Goal: Task Accomplishment & Management: Manage account settings

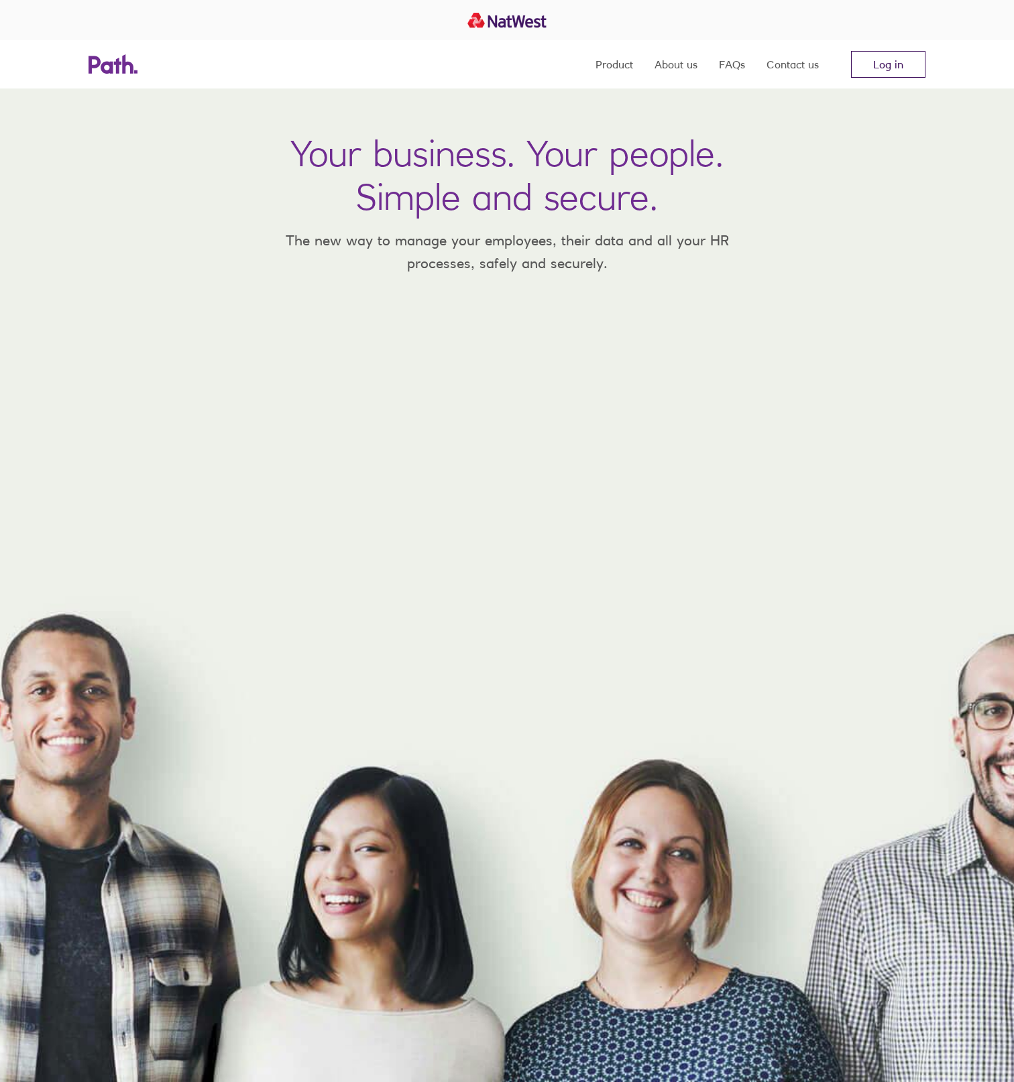
click at [892, 64] on link "Log in" at bounding box center [888, 64] width 74 height 27
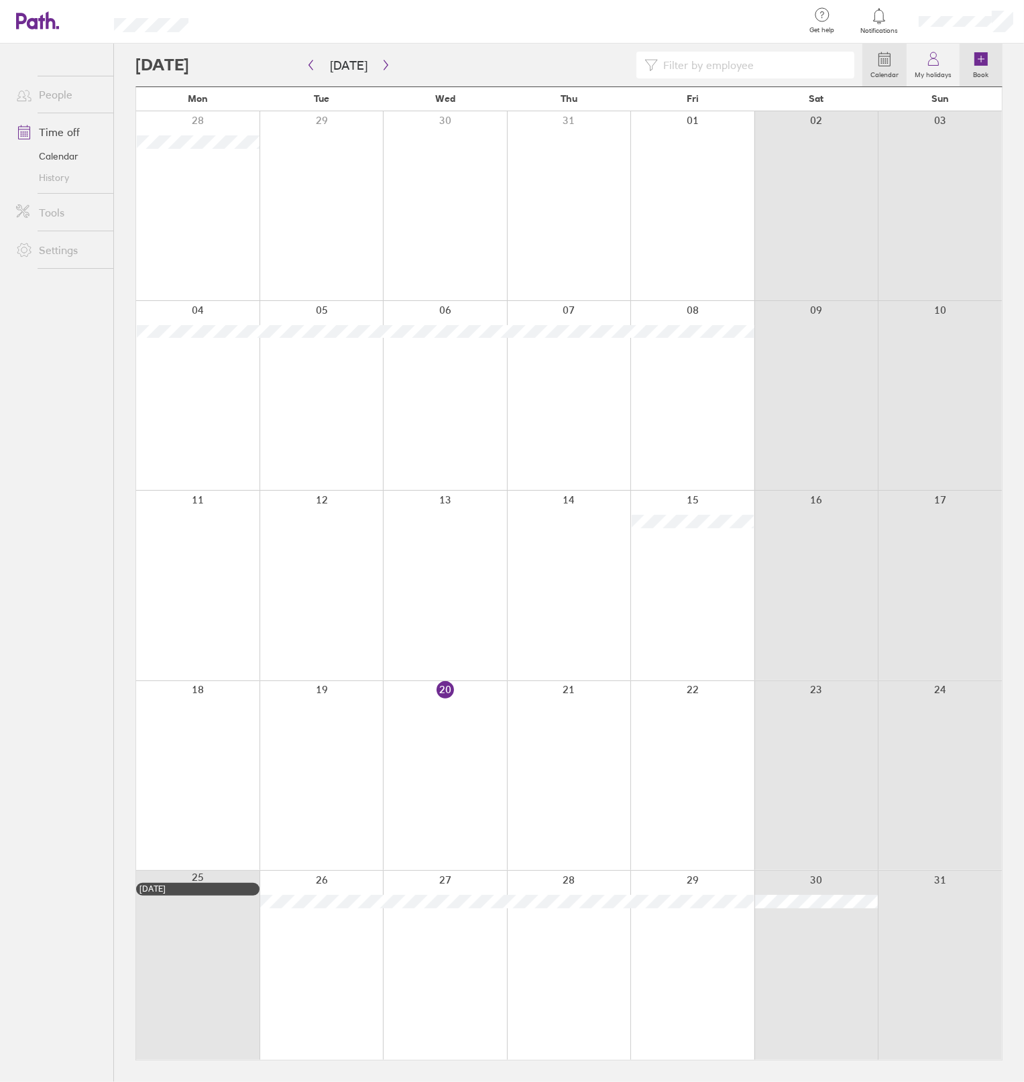
click at [984, 66] on icon at bounding box center [981, 59] width 16 height 16
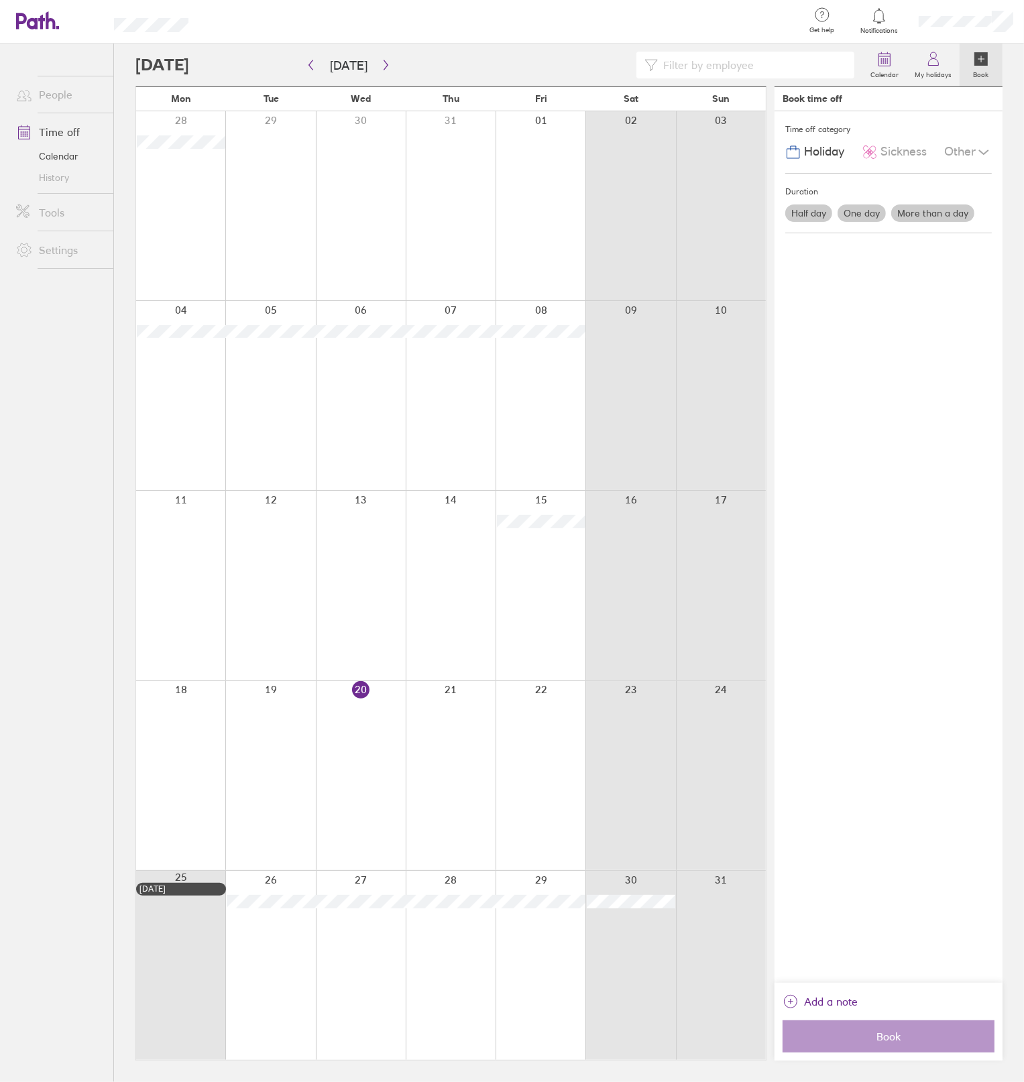
click at [910, 208] on label "More than a day" at bounding box center [932, 212] width 83 height 17
click at [0, 0] on input "More than a day" at bounding box center [0, 0] width 0 height 0
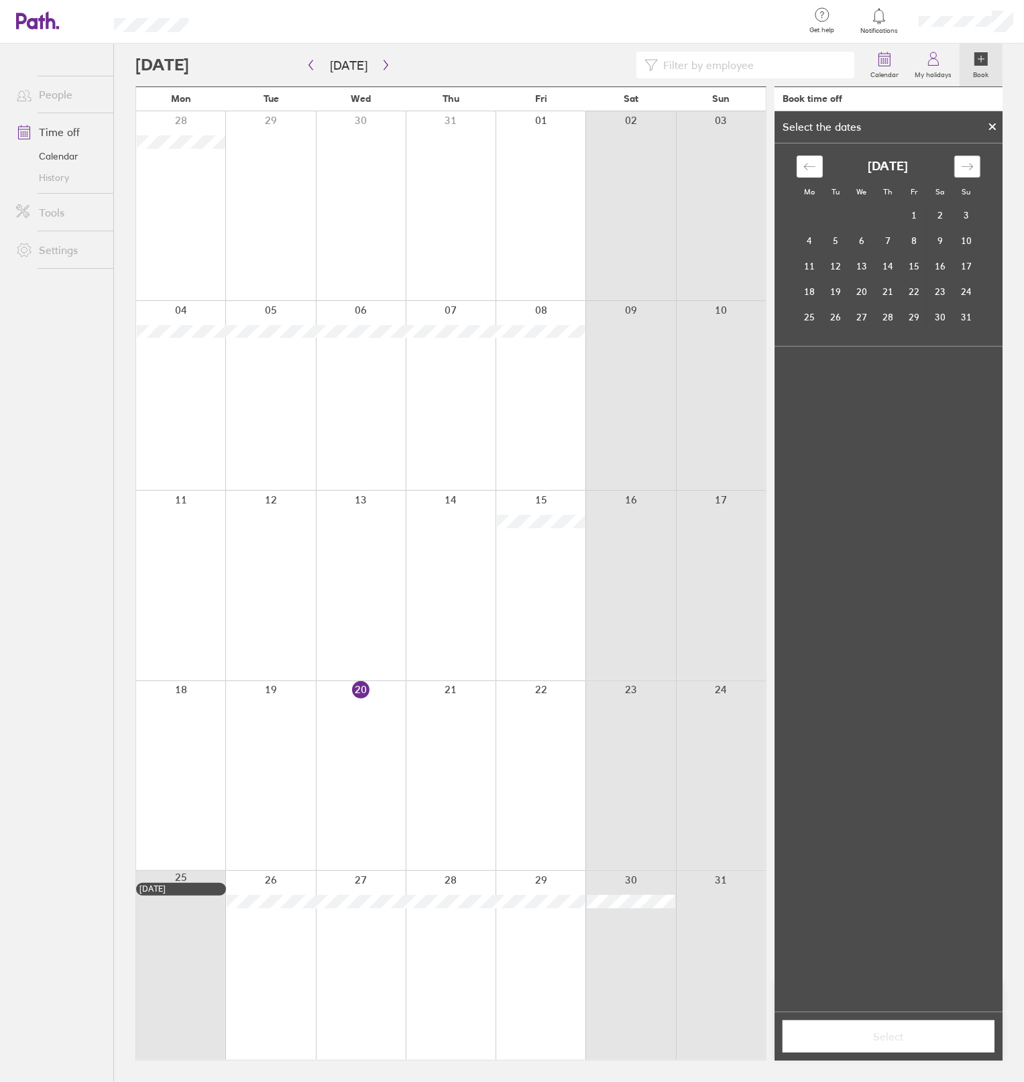
click at [961, 168] on icon "Move forward to switch to the next month." at bounding box center [967, 166] width 13 height 13
click at [815, 294] on td "20" at bounding box center [810, 291] width 26 height 25
click at [837, 291] on td "21" at bounding box center [836, 291] width 26 height 25
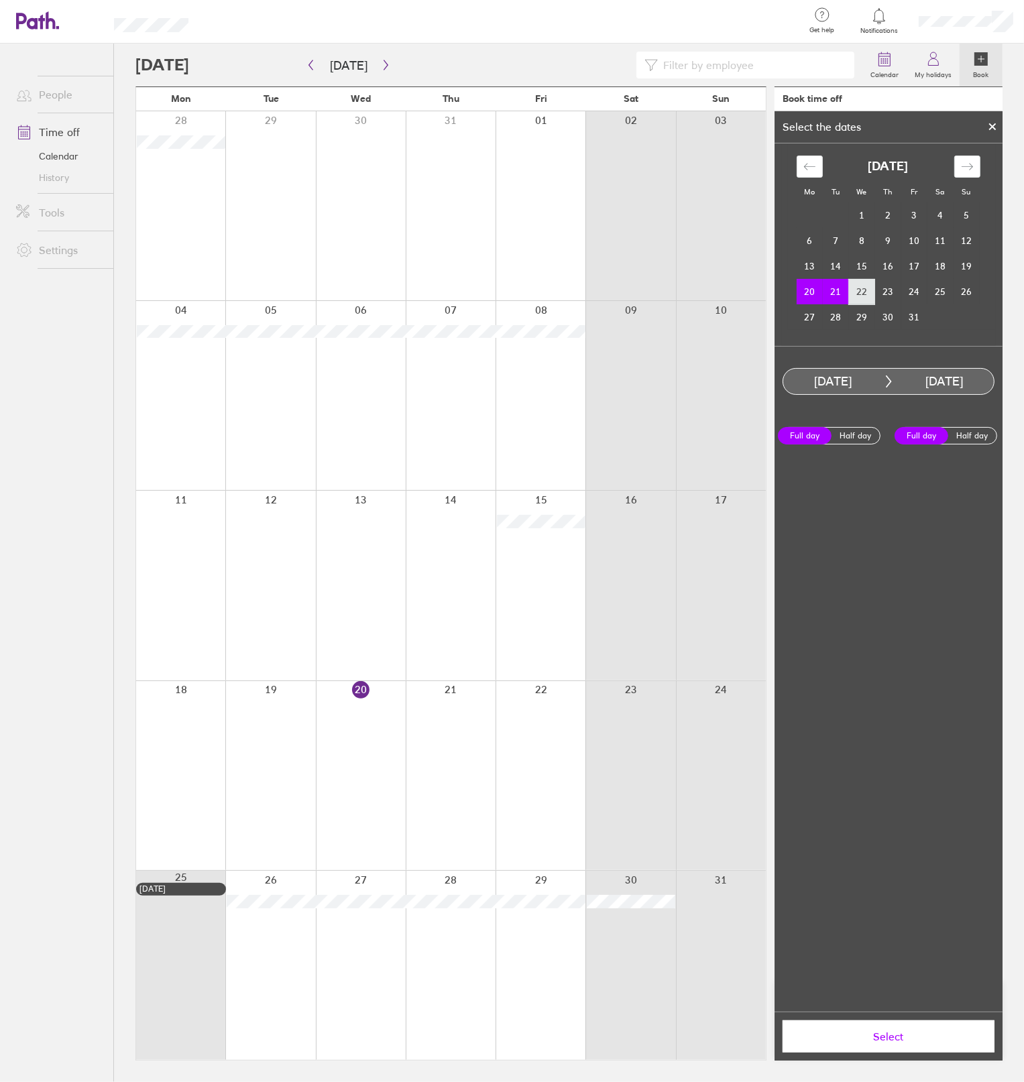
click at [861, 290] on td "22" at bounding box center [862, 291] width 26 height 25
click at [803, 296] on td "20" at bounding box center [810, 291] width 26 height 25
click at [864, 296] on td "22" at bounding box center [862, 291] width 26 height 25
click at [854, 296] on td "22" at bounding box center [862, 291] width 26 height 25
click at [814, 298] on td "20" at bounding box center [810, 291] width 26 height 25
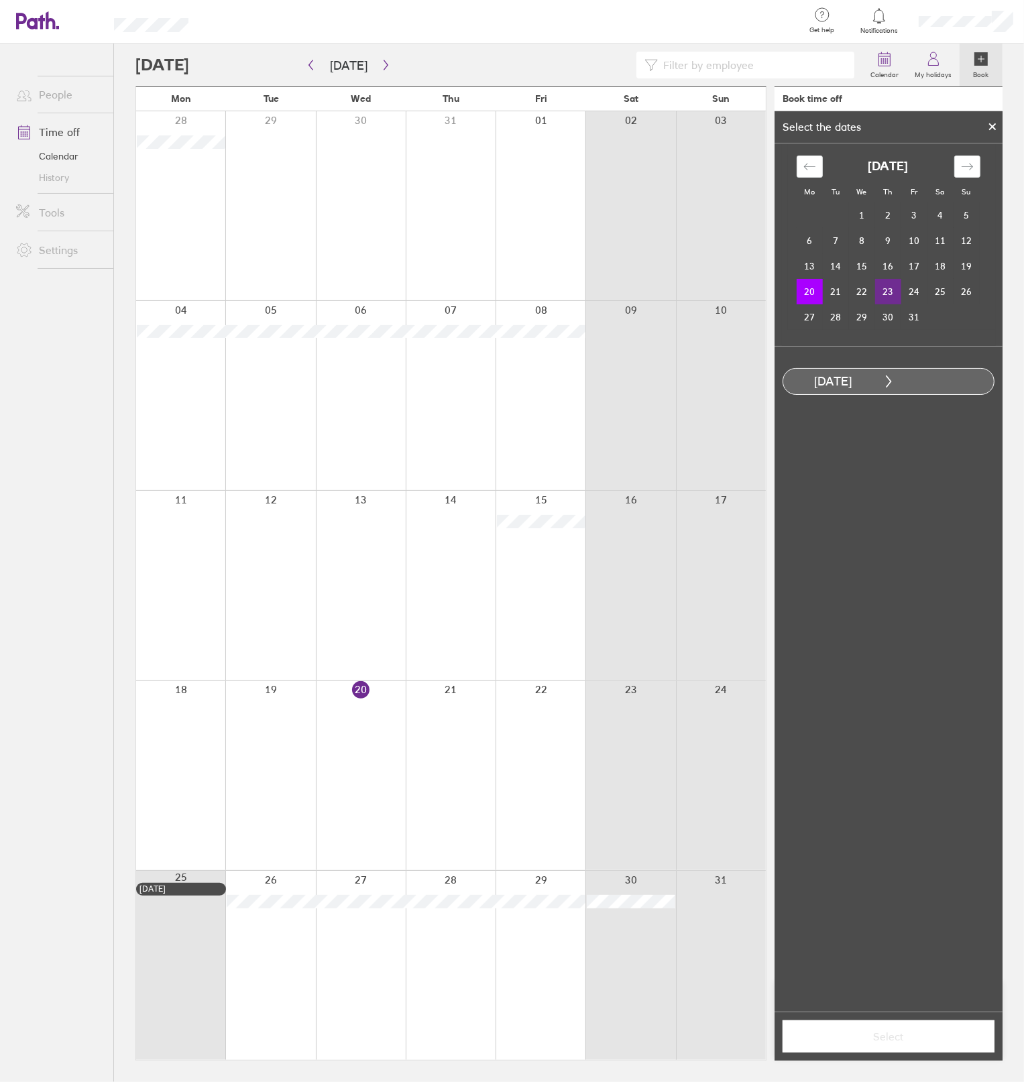
click at [886, 288] on td "23" at bounding box center [888, 291] width 26 height 25
click at [888, 286] on td "23" at bounding box center [888, 291] width 26 height 25
click at [805, 293] on td "20" at bounding box center [810, 291] width 26 height 25
drag, startPoint x: 859, startPoint y: 298, endPoint x: 860, endPoint y: 316, distance: 18.2
click at [859, 297] on td "22" at bounding box center [862, 291] width 26 height 25
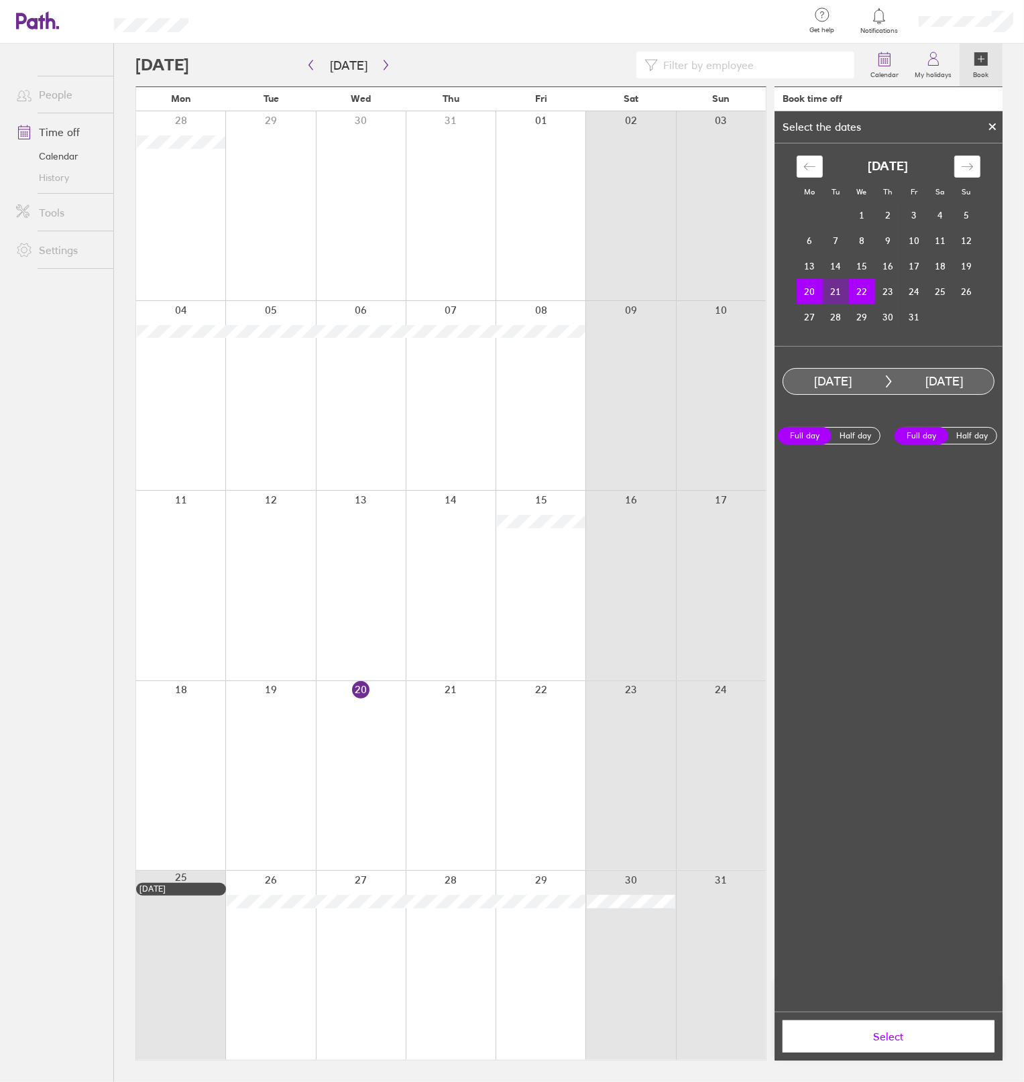
click at [886, 1039] on span "Select" at bounding box center [888, 1037] width 193 height 12
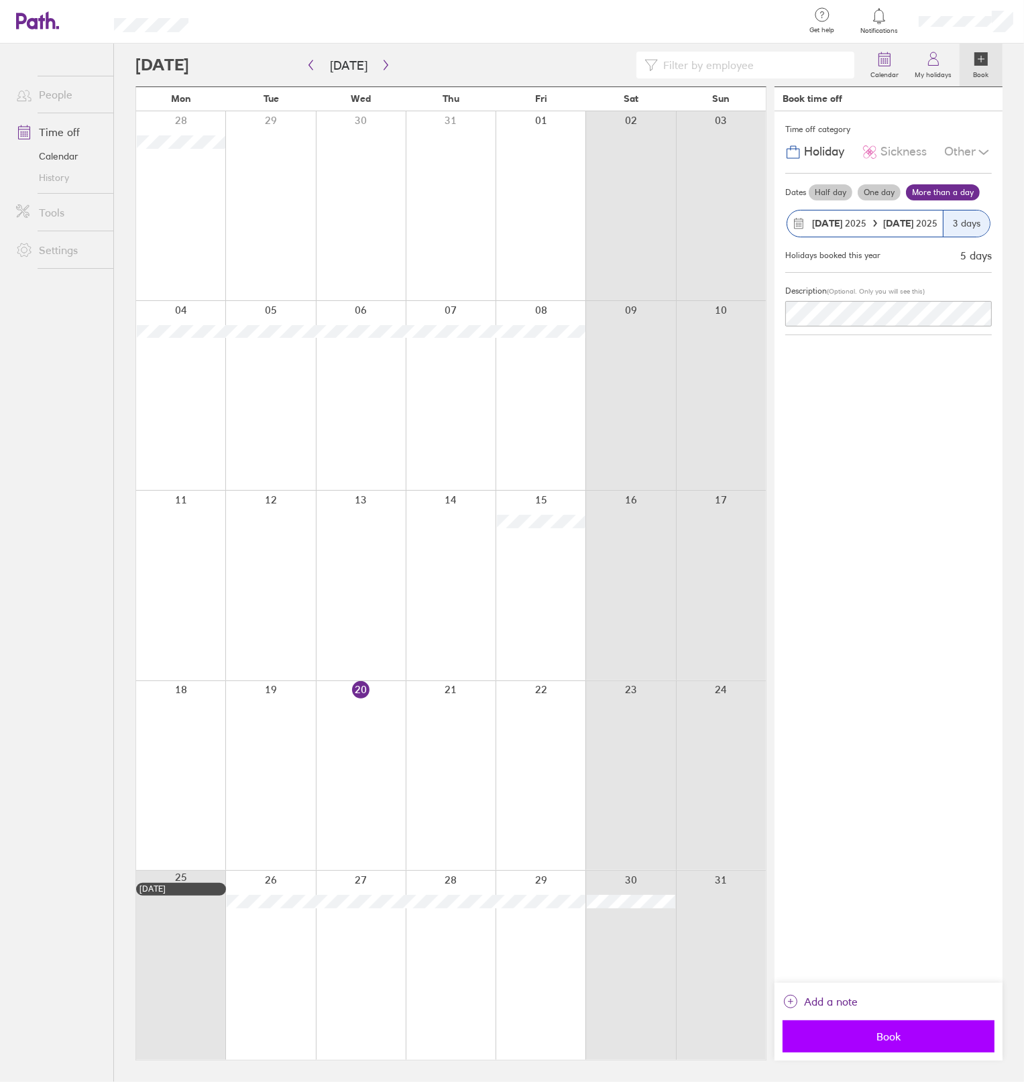
click at [858, 1031] on span "Book" at bounding box center [888, 1037] width 193 height 12
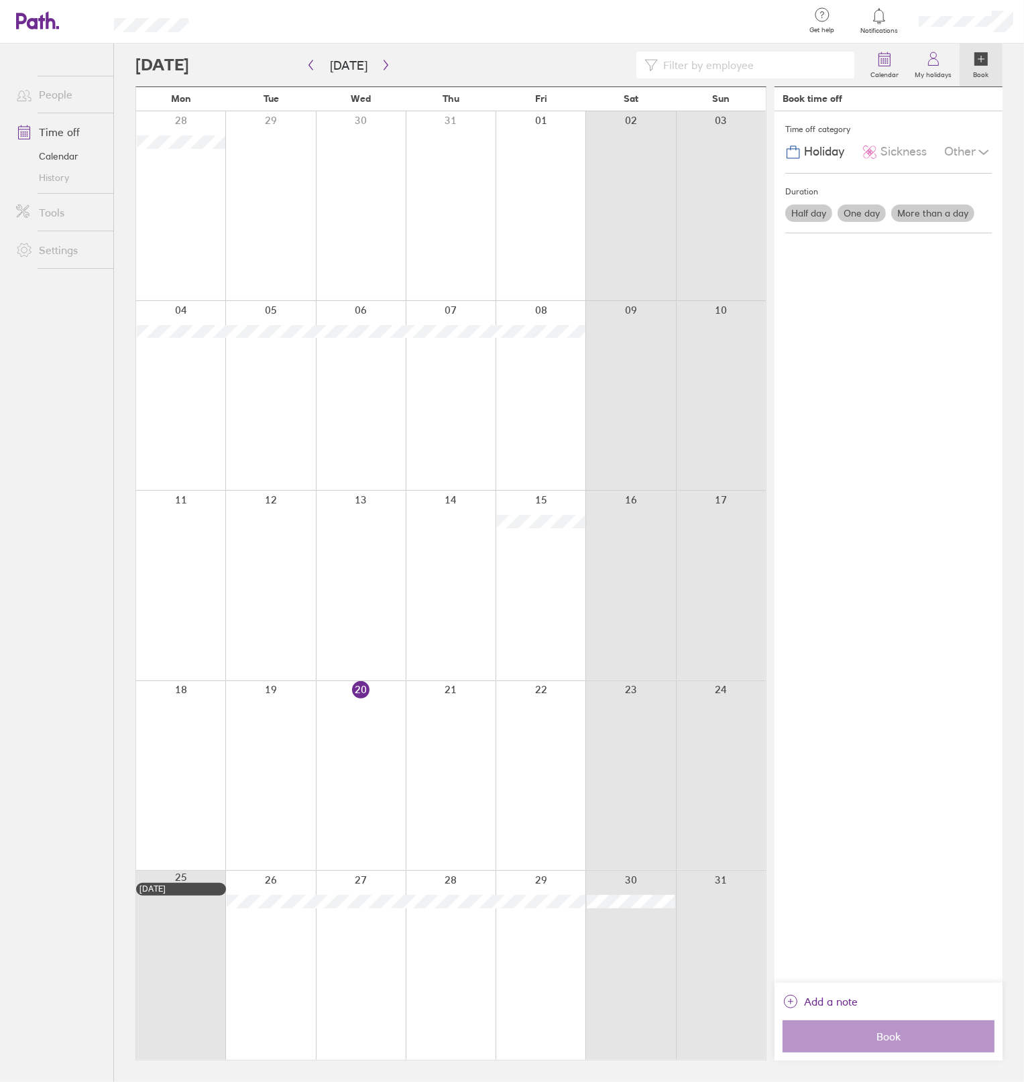
click at [82, 92] on link "People" at bounding box center [59, 94] width 108 height 27
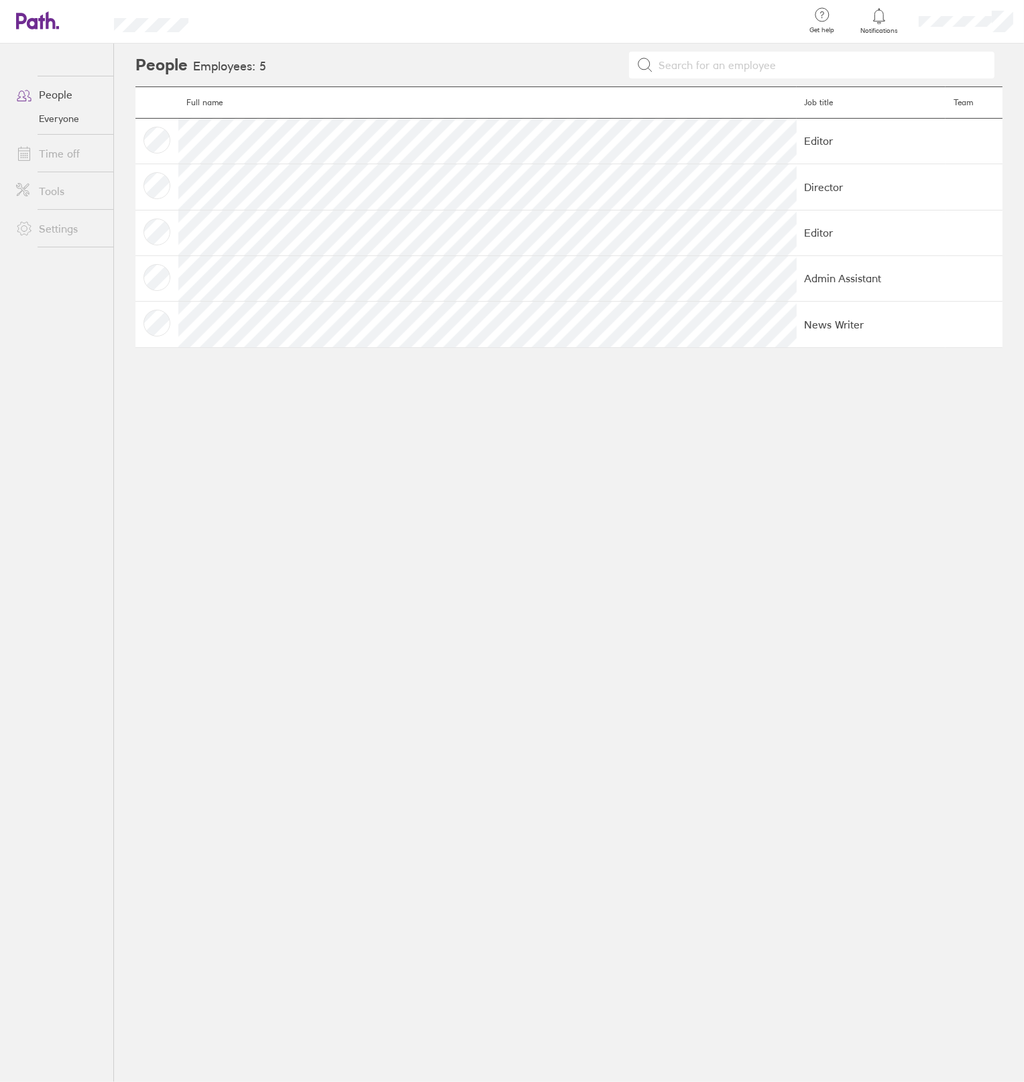
click at [67, 160] on link "Time off" at bounding box center [59, 153] width 108 height 27
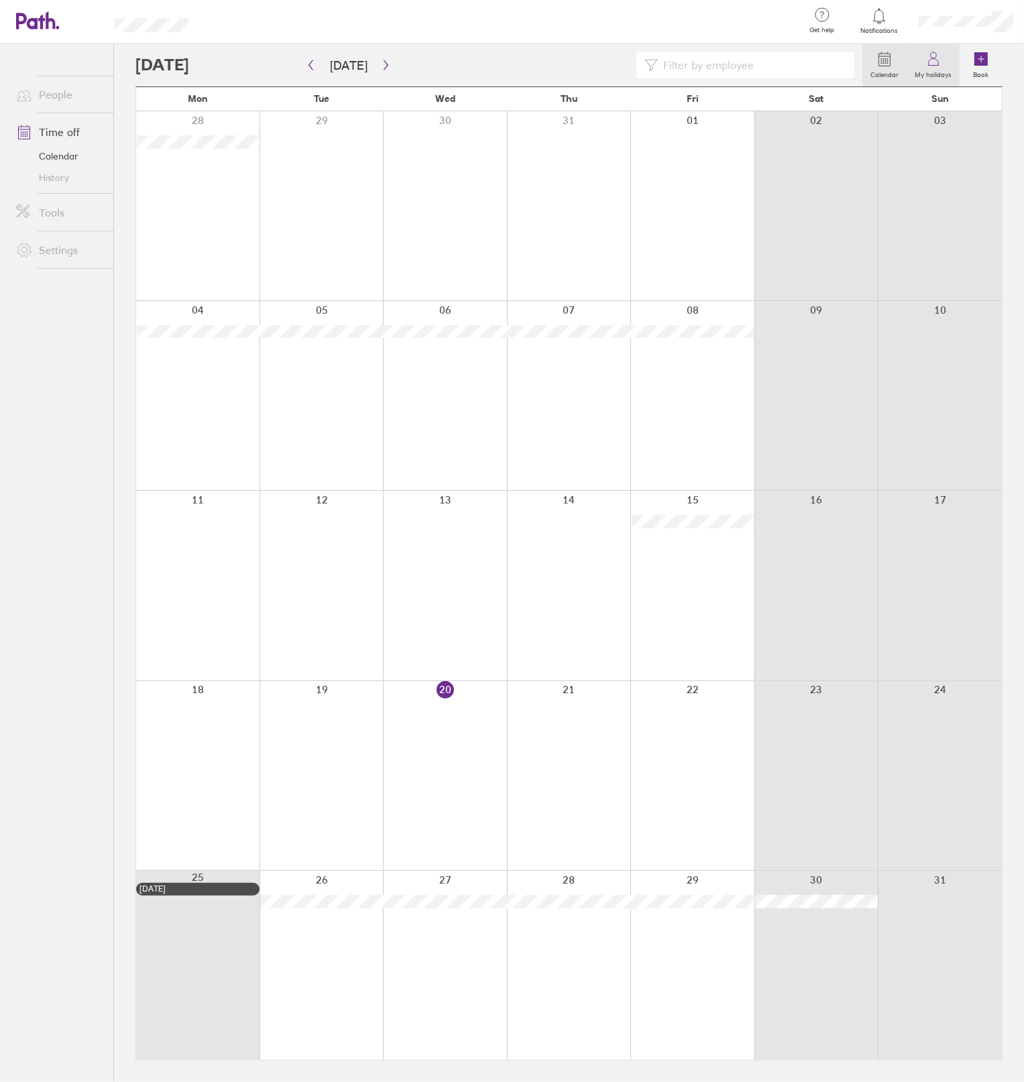
click at [939, 67] on label "My holidays" at bounding box center [932, 73] width 53 height 12
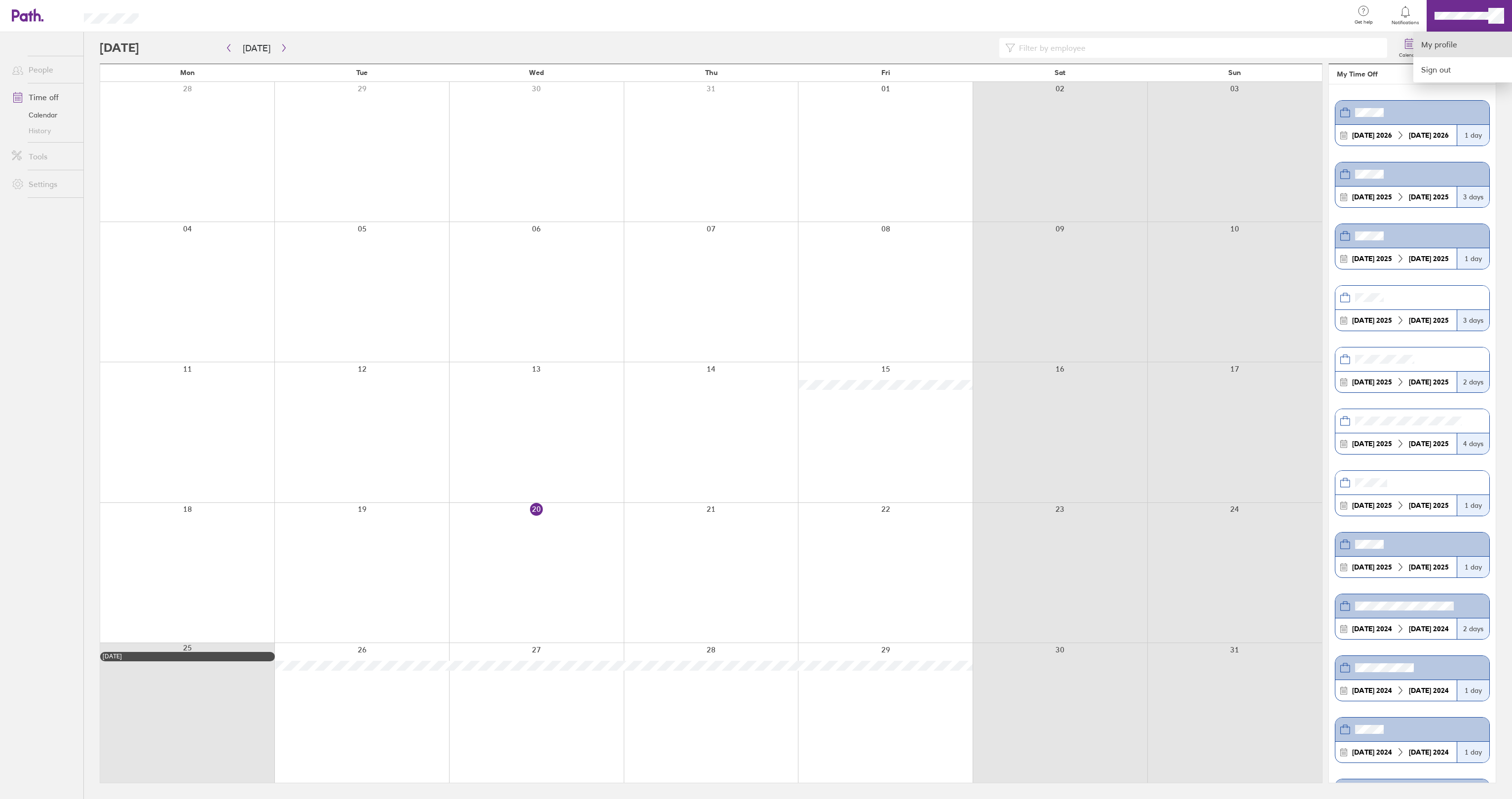
click at [753, 47] on link "My profile" at bounding box center [1463, 45] width 99 height 25
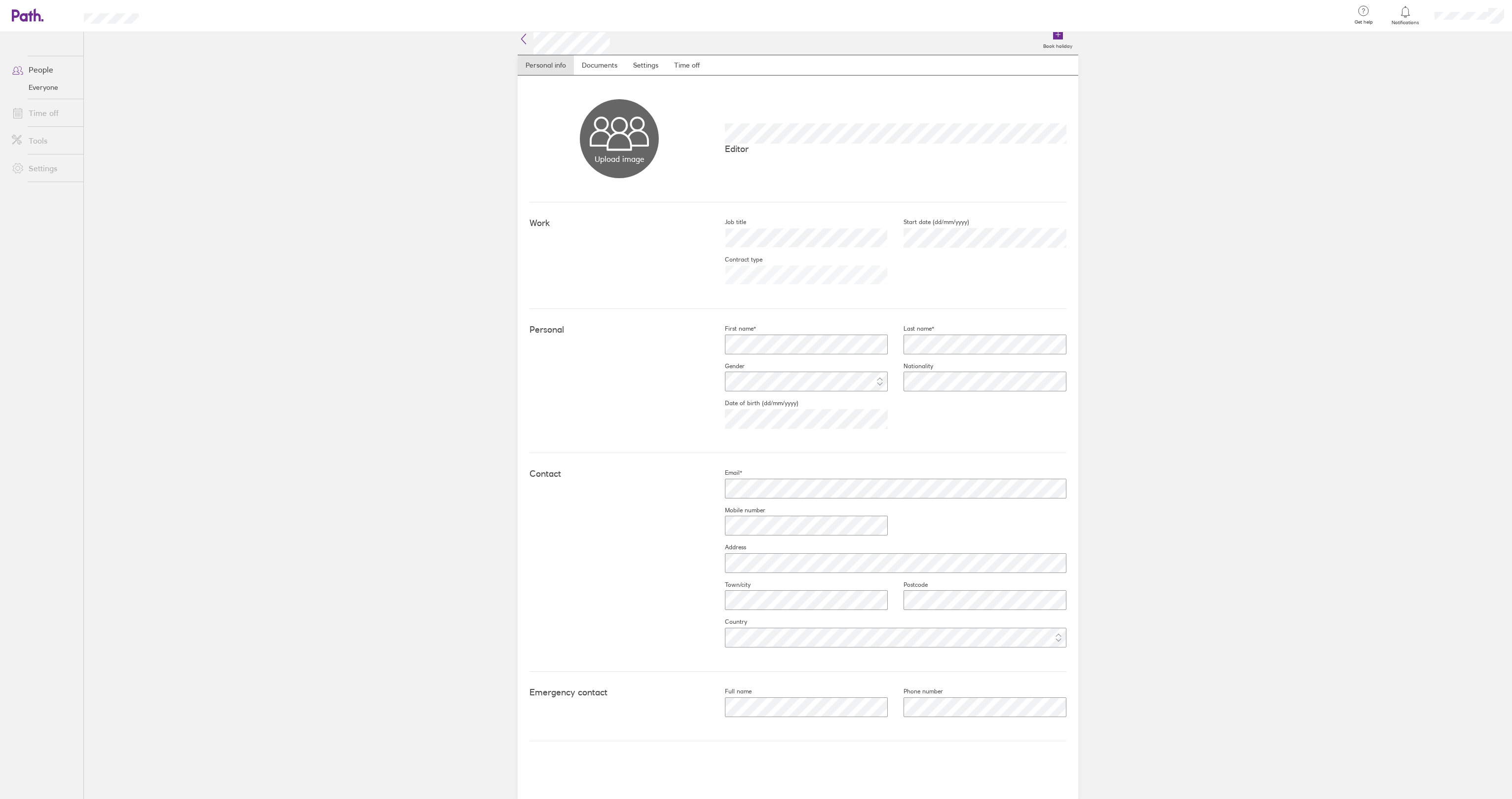
scroll to position [10, 0]
click at [681, 61] on link "Time off" at bounding box center [687, 64] width 41 height 20
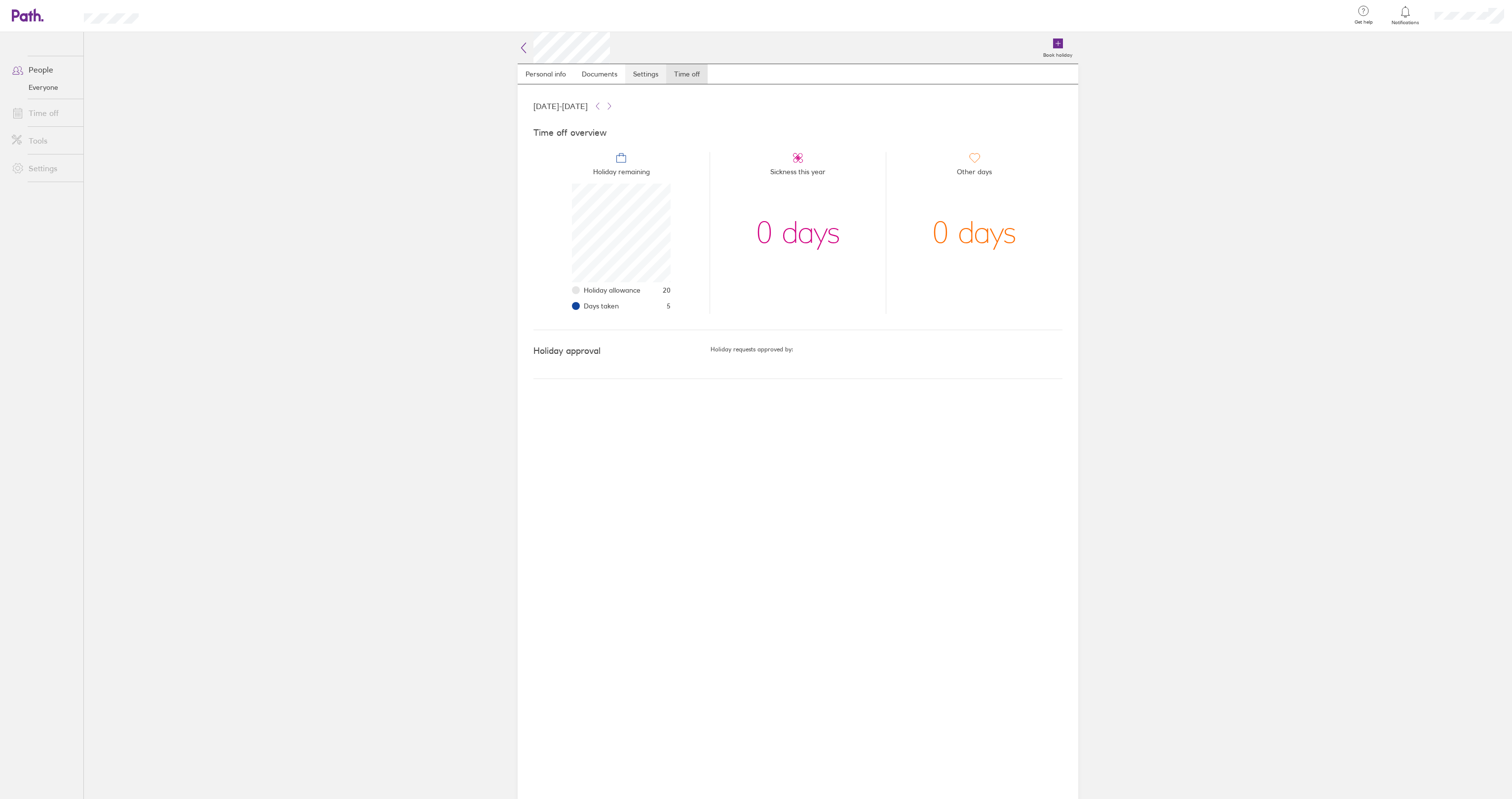
scroll to position [99, 99]
click at [31, 67] on div at bounding box center [756, 400] width 1512 height 799
click at [519, 49] on icon at bounding box center [523, 48] width 12 height 12
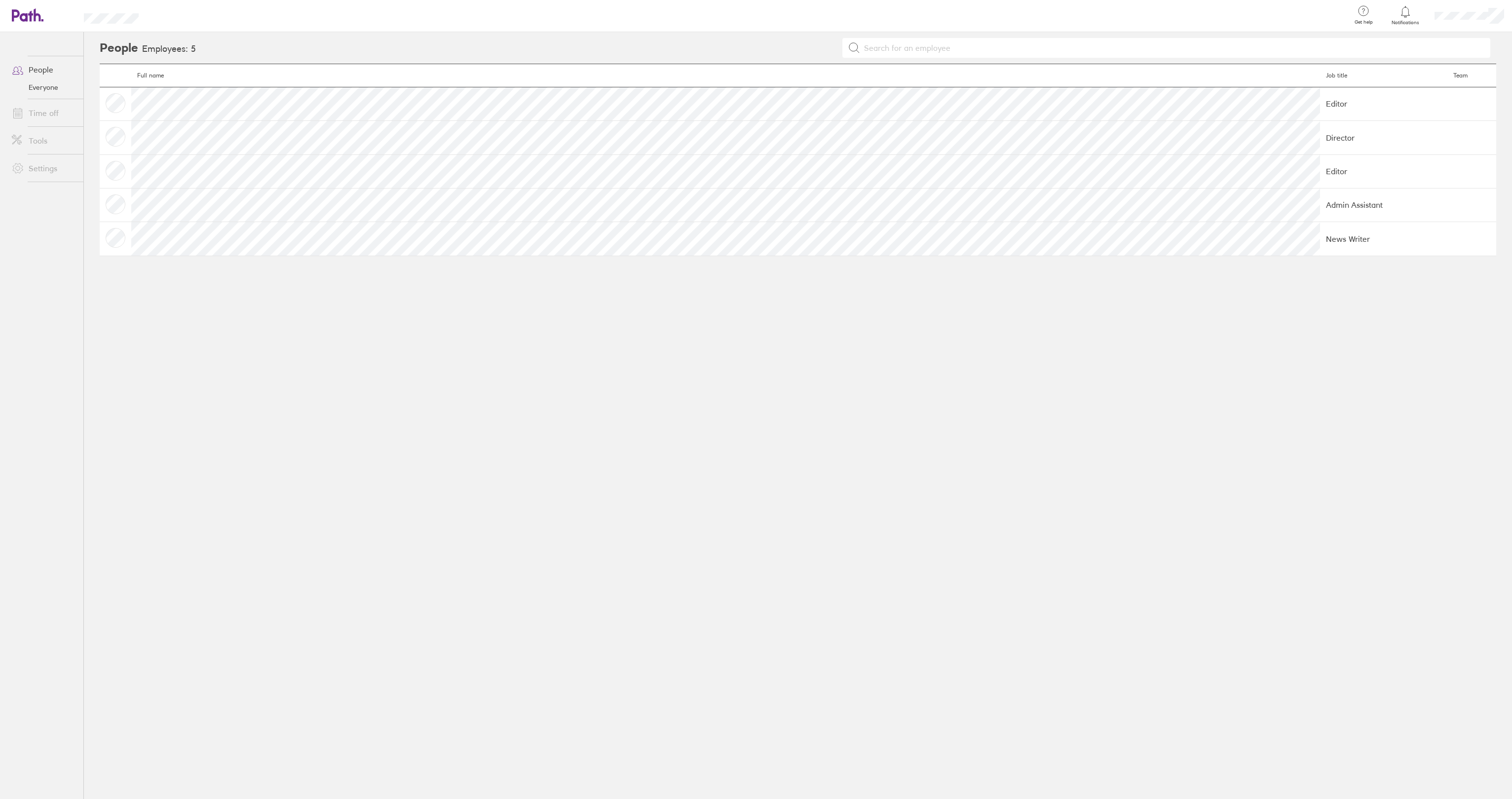
click at [755, 10] on div at bounding box center [1469, 15] width 85 height 32
click at [17, 10] on div at bounding box center [756, 400] width 1512 height 799
click at [17, 7] on header "Get help FAQs Contact us Notifications My profile Sign out" at bounding box center [756, 16] width 1512 height 32
click at [18, 13] on icon at bounding box center [22, 15] width 21 height 12
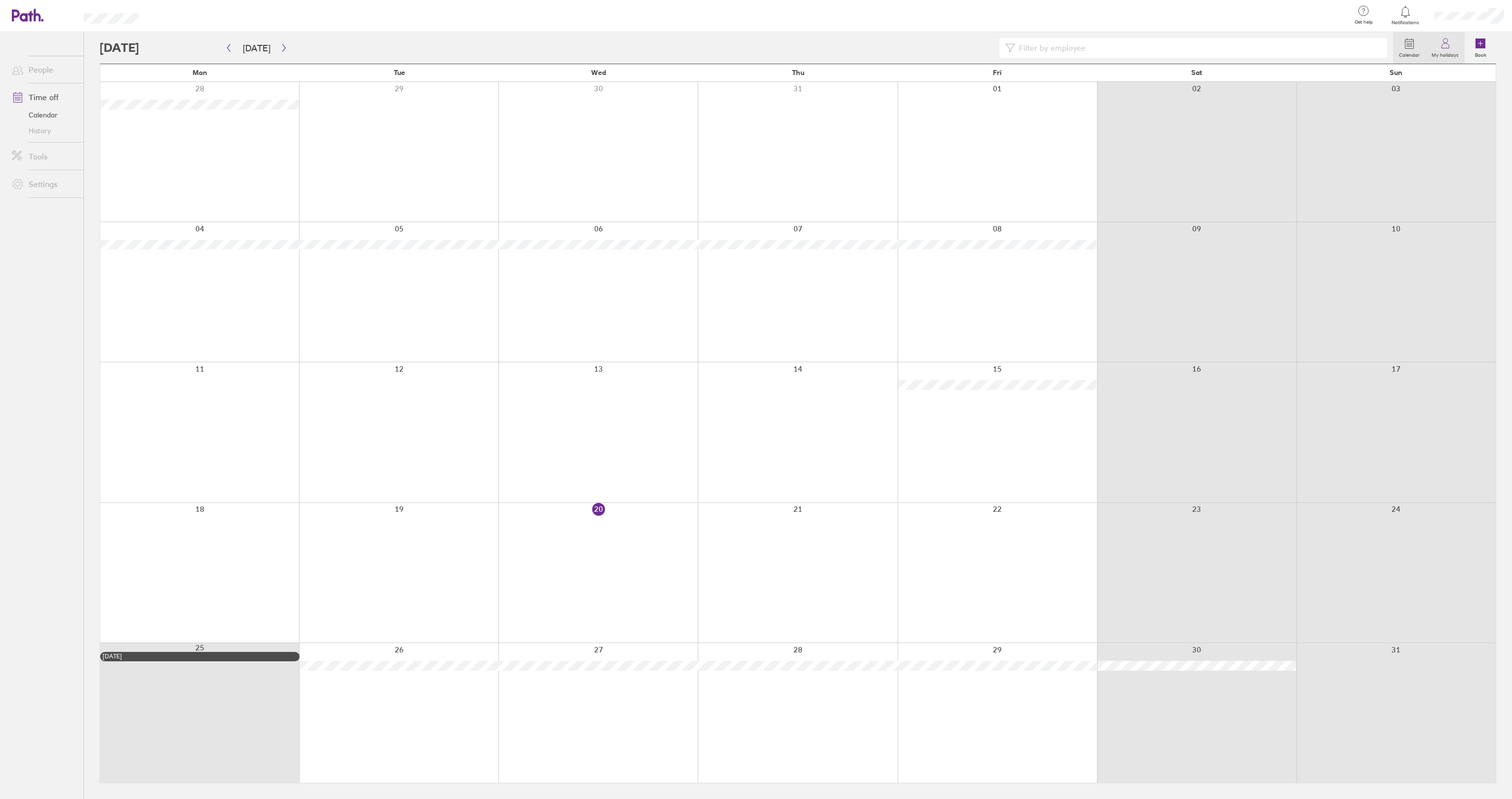
click at [755, 45] on link "My holidays" at bounding box center [1445, 48] width 39 height 32
